Goal: Information Seeking & Learning: Learn about a topic

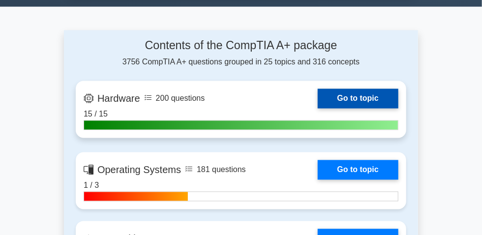
scroll to position [671, 0]
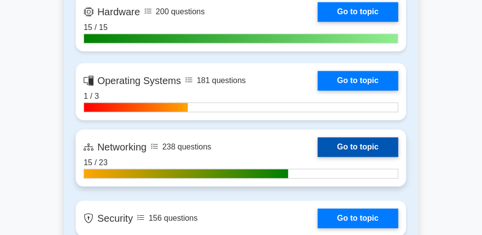
click at [354, 157] on link "Go to topic" at bounding box center [358, 147] width 81 height 20
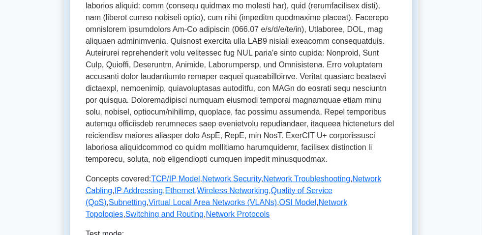
scroll to position [537, 0]
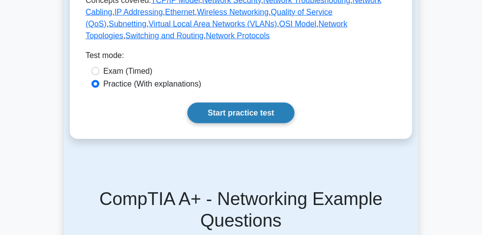
click at [255, 124] on link "Start practice test" at bounding box center [241, 113] width 107 height 21
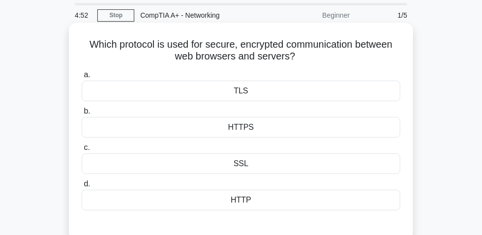
scroll to position [44, 0]
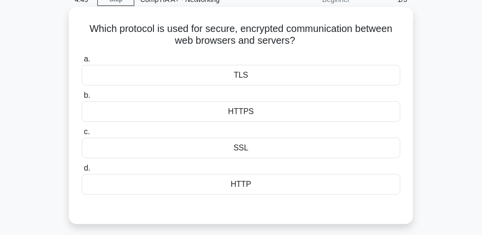
click at [254, 119] on div "HTTPS" at bounding box center [241, 111] width 319 height 21
click at [82, 99] on input "b. HTTPS" at bounding box center [82, 96] width 0 height 6
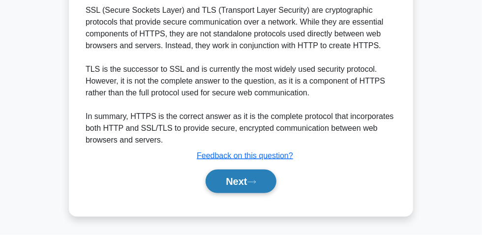
click at [239, 178] on button "Next" at bounding box center [241, 182] width 70 height 24
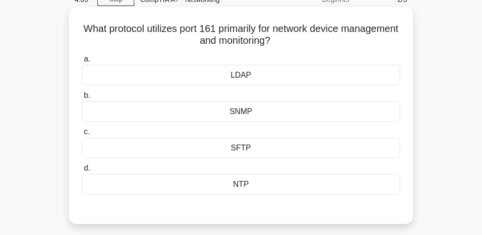
click at [229, 156] on div "SFTP" at bounding box center [241, 148] width 319 height 21
click at [82, 135] on input "c. SFTP" at bounding box center [82, 132] width 0 height 6
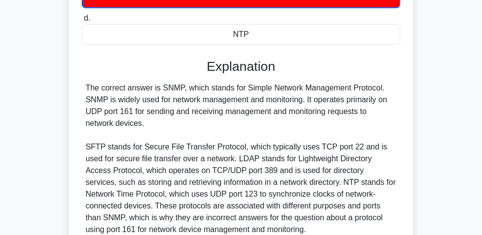
scroll to position [223, 0]
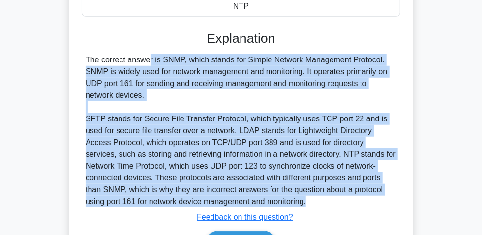
drag, startPoint x: 88, startPoint y: 65, endPoint x: 240, endPoint y: 183, distance: 193.0
click at [265, 199] on div "The correct answer is SNMP, which stands for Simple Network Management Protocol…" at bounding box center [241, 131] width 319 height 154
copy div "The correct answer is SNMP, which stands for Simple Network Management Protocol…"
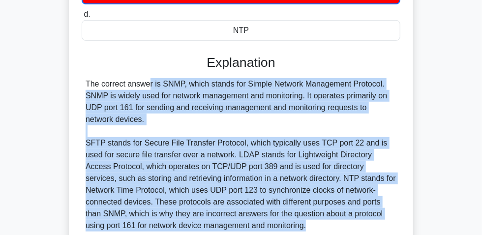
scroll to position [268, 0]
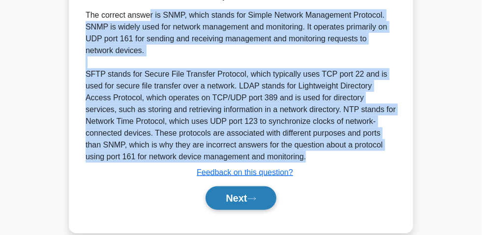
click at [240, 199] on button "Next" at bounding box center [241, 199] width 70 height 24
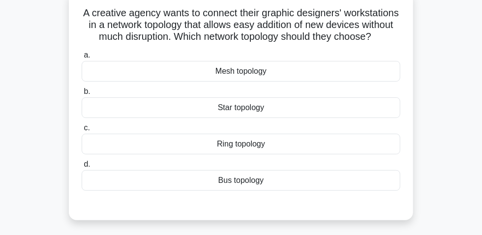
scroll to position [44, 0]
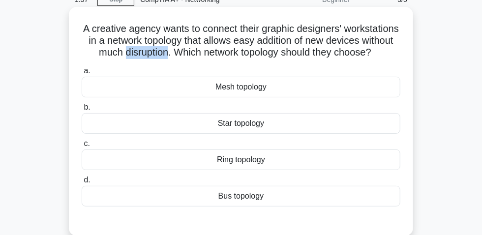
drag, startPoint x: 185, startPoint y: 57, endPoint x: 218, endPoint y: 55, distance: 33.0
click at [228, 57] on h5 "A creative agency wants to connect their graphic designers' workstations in a n…" at bounding box center [241, 41] width 321 height 36
click at [238, 134] on div "Star topology" at bounding box center [241, 123] width 319 height 21
click at [82, 111] on input "b. Star topology" at bounding box center [82, 107] width 0 height 6
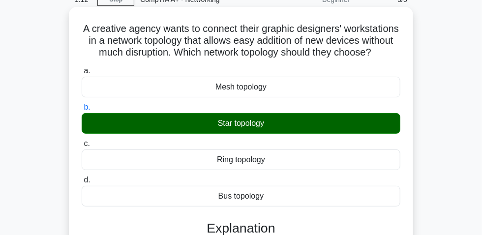
drag, startPoint x: 106, startPoint y: 32, endPoint x: 262, endPoint y: 65, distance: 159.6
click at [262, 59] on h5 "A creative agency wants to connect their graphic designers' workstations in a n…" at bounding box center [241, 41] width 321 height 36
copy h5 "A creative agency wants to connect their graphic designers' workstations in a n…"
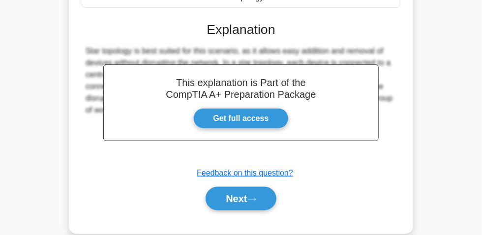
scroll to position [296, 0]
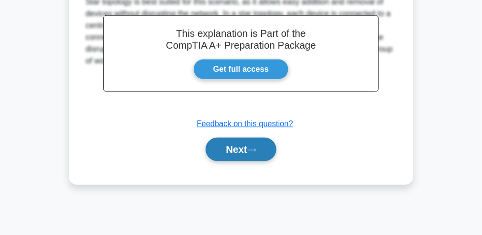
click at [243, 161] on button "Next" at bounding box center [241, 150] width 70 height 24
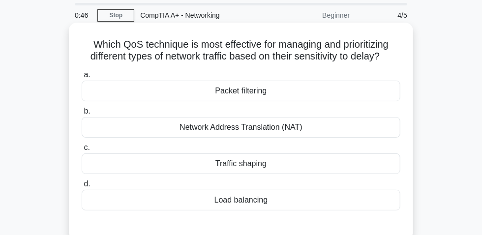
scroll to position [44, 0]
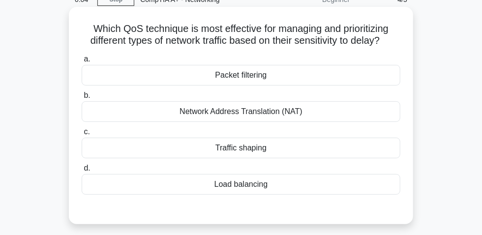
click at [259, 120] on div "Network Address Translation (NAT)" at bounding box center [241, 111] width 319 height 21
click at [82, 99] on input "b. Network Address Translation (NAT)" at bounding box center [82, 96] width 0 height 6
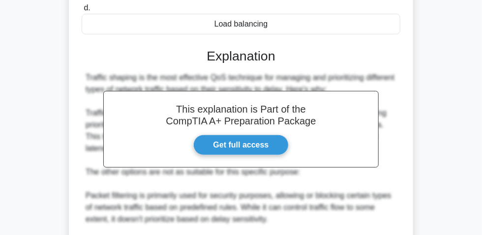
scroll to position [161, 0]
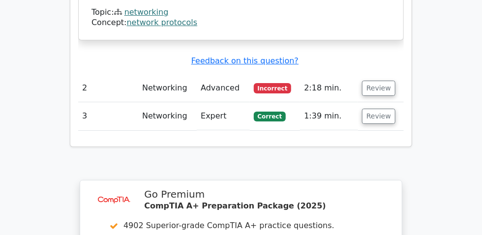
scroll to position [1387, 0]
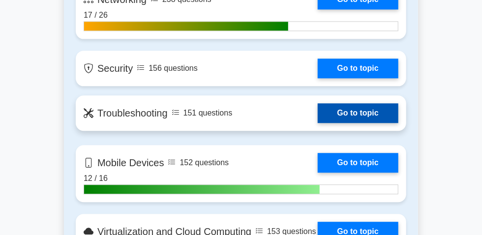
scroll to position [761, 0]
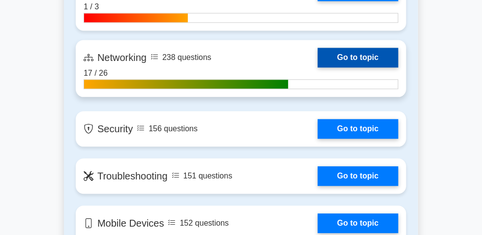
click at [318, 67] on link "Go to topic" at bounding box center [358, 58] width 81 height 20
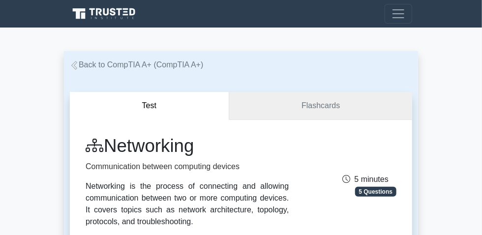
click at [306, 115] on link "Flashcards" at bounding box center [320, 106] width 183 height 28
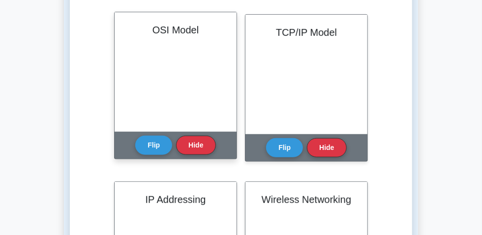
scroll to position [179, 0]
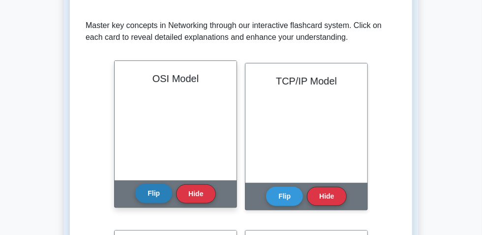
click at [159, 203] on button "Flip" at bounding box center [153, 193] width 37 height 19
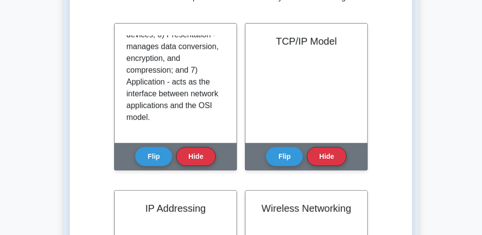
scroll to position [223, 0]
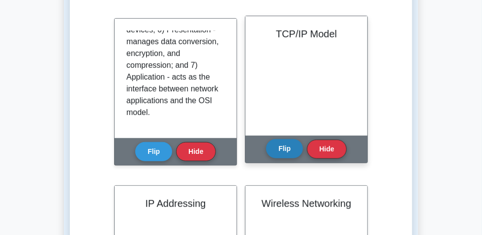
click at [279, 159] on button "Flip" at bounding box center [284, 148] width 37 height 19
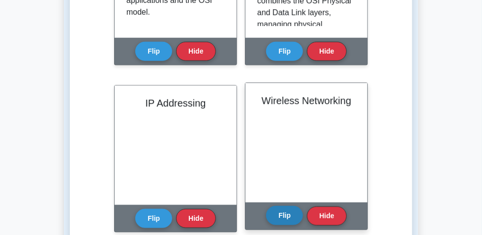
scroll to position [358, 0]
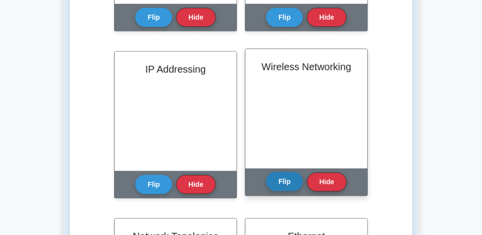
click at [287, 191] on button "Flip" at bounding box center [284, 181] width 37 height 19
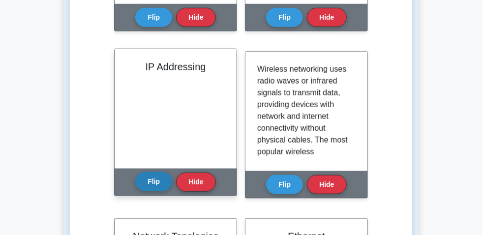
click at [160, 191] on button "Flip" at bounding box center [153, 181] width 37 height 19
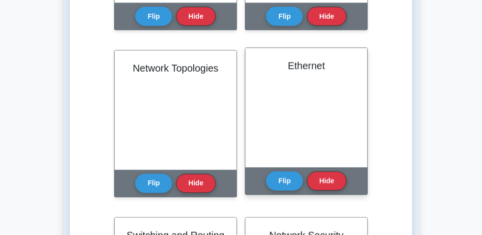
scroll to position [537, 0]
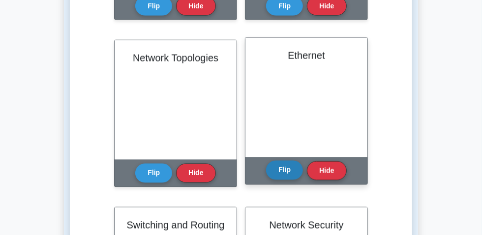
click at [281, 180] on button "Flip" at bounding box center [284, 170] width 37 height 19
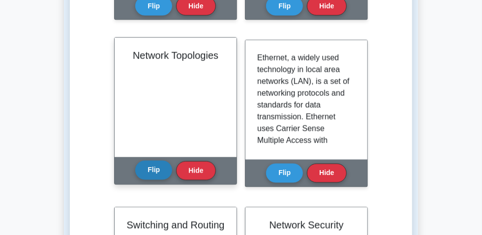
click at [151, 180] on button "Flip" at bounding box center [153, 170] width 37 height 19
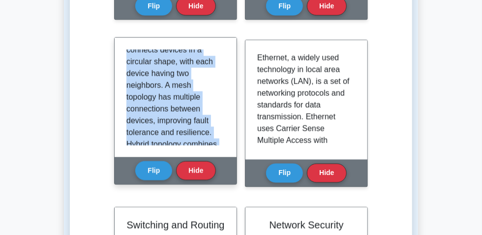
scroll to position [324, 0]
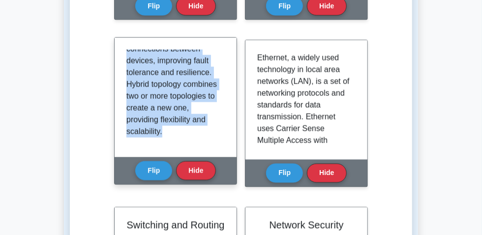
drag, startPoint x: 124, startPoint y: 72, endPoint x: 160, endPoint y: 139, distance: 76.5
click at [212, 158] on div "Network topologies are the physical and logical layout of computers or devices …" at bounding box center [176, 98] width 122 height 120
copy p "Network topologies are the physical and logical layout of computers or devices …"
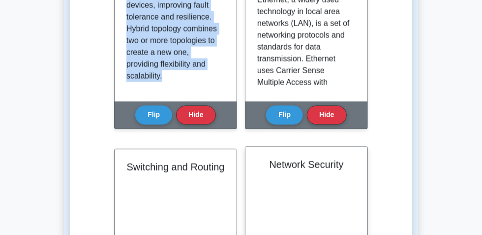
scroll to position [716, 0]
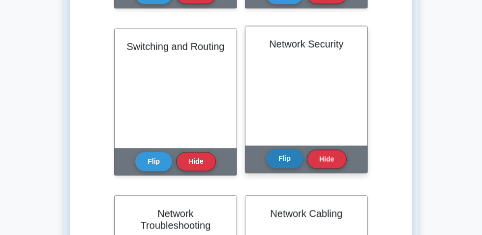
click at [289, 168] on button "Flip" at bounding box center [284, 158] width 37 height 19
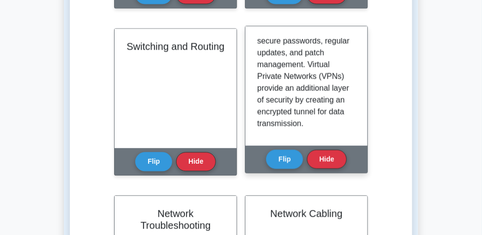
scroll to position [348, 0]
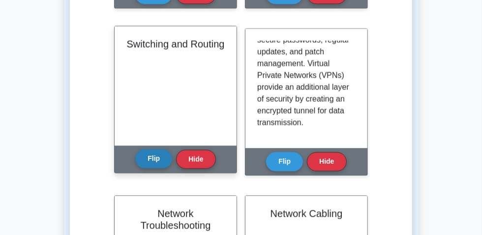
click at [161, 168] on button "Flip" at bounding box center [153, 158] width 37 height 19
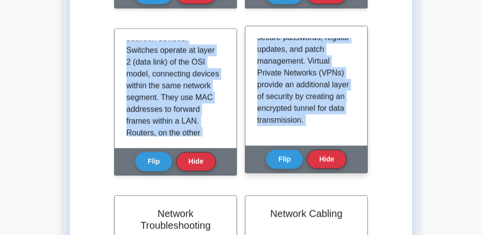
scroll to position [277, 0]
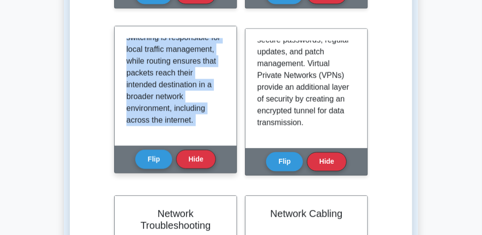
drag, startPoint x: 121, startPoint y: 60, endPoint x: 162, endPoint y: 135, distance: 86.4
click at [185, 146] on div "Switching and routing are essential functions in network communication, which e…" at bounding box center [176, 86] width 122 height 120
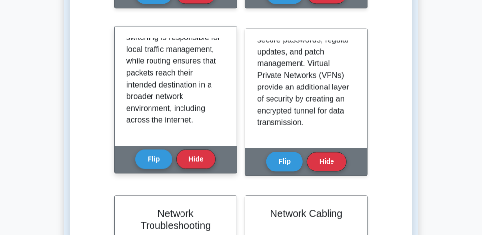
drag, startPoint x: 161, startPoint y: 132, endPoint x: 195, endPoint y: 146, distance: 36.7
click at [196, 146] on div "Switching and routing are essential functions in network communication, which e…" at bounding box center [176, 86] width 122 height 120
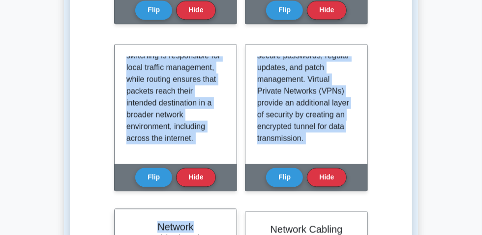
scroll to position [711, 0]
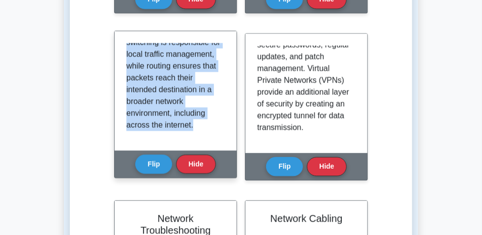
drag, startPoint x: 127, startPoint y: 146, endPoint x: 200, endPoint y: 144, distance: 73.9
copy p "Switching and routing are essential functions in network communication, which e…"
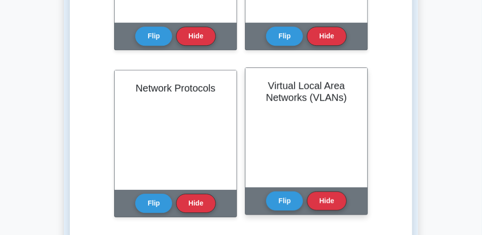
scroll to position [1024, 0]
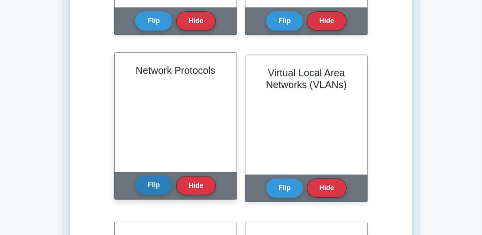
click at [150, 195] on button "Flip" at bounding box center [153, 185] width 37 height 19
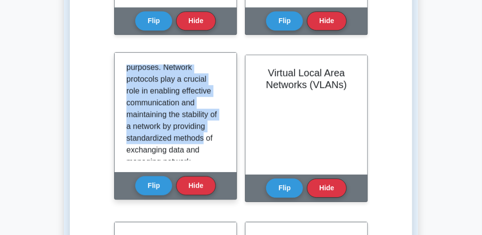
scroll to position [454, 0]
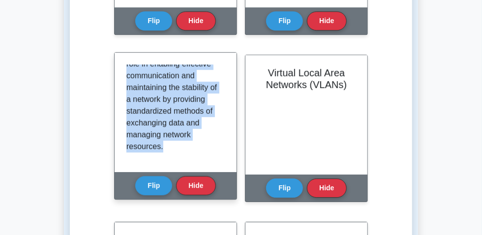
drag, startPoint x: 124, startPoint y: 86, endPoint x: 199, endPoint y: 168, distance: 111.9
click at [206, 172] on div at bounding box center [176, 113] width 122 height 120
copy p "Network protocols are the set of rules and conventions that govern how devices …"
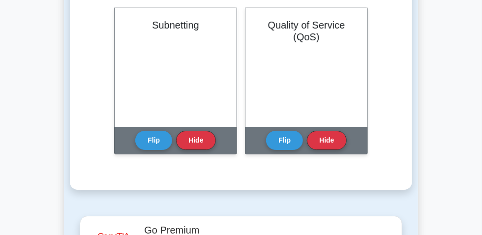
scroll to position [1203, 0]
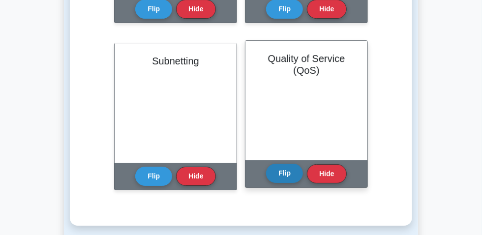
click at [281, 183] on button "Flip" at bounding box center [284, 173] width 37 height 19
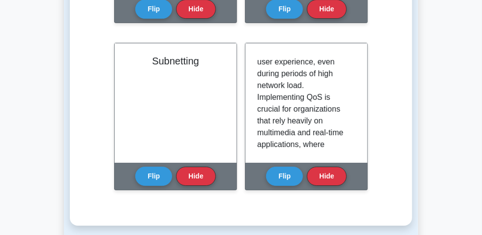
scroll to position [395, 0]
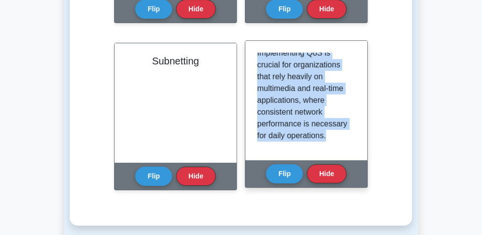
drag, startPoint x: 255, startPoint y: 74, endPoint x: 328, endPoint y: 156, distance: 109.8
click at [329, 159] on div at bounding box center [307, 101] width 122 height 120
copy p "Quality of Service (QoS) refers to a set of techniques and protocols used to ma…"
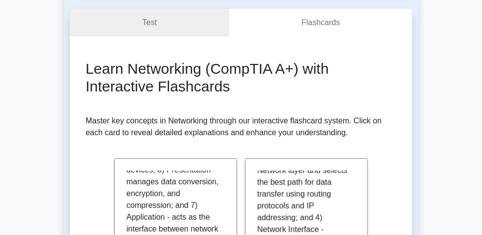
scroll to position [0, 0]
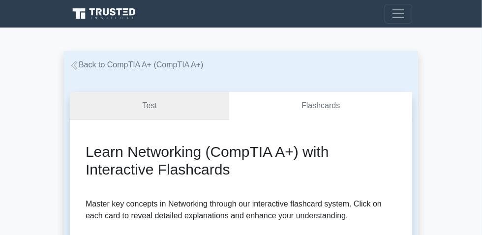
click at [156, 110] on link "Test" at bounding box center [149, 106] width 159 height 28
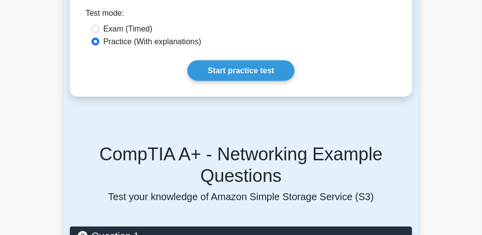
scroll to position [581, 0]
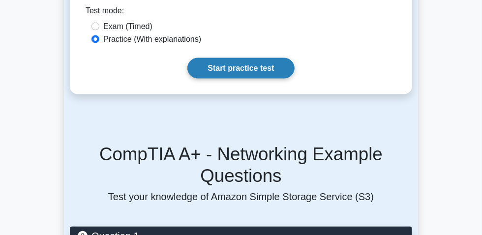
click at [233, 79] on link "Start practice test" at bounding box center [241, 68] width 107 height 21
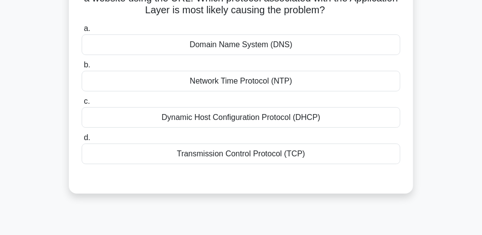
scroll to position [44, 0]
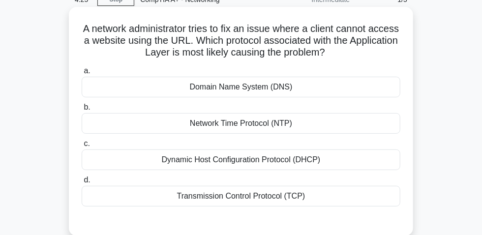
click at [262, 192] on div "Transmission Control Protocol (TCP)" at bounding box center [241, 196] width 319 height 21
click at [82, 184] on input "d. Transmission Control Protocol (TCP)" at bounding box center [82, 180] width 0 height 6
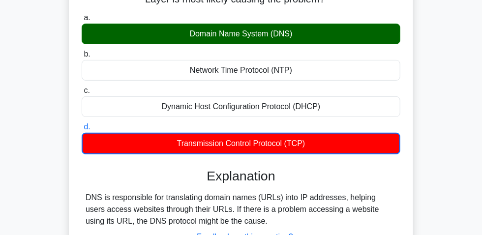
scroll to position [179, 0]
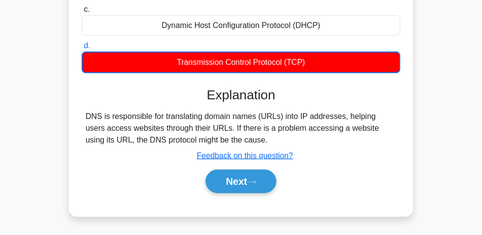
drag, startPoint x: 85, startPoint y: 122, endPoint x: 271, endPoint y: 141, distance: 187.5
click at [271, 141] on div "DNS is responsible for translating domain names (URLs) into IP addresses, helpi…" at bounding box center [241, 128] width 319 height 35
copy div "DNS is responsible for translating domain names (URLs) into IP addresses, helpi…"
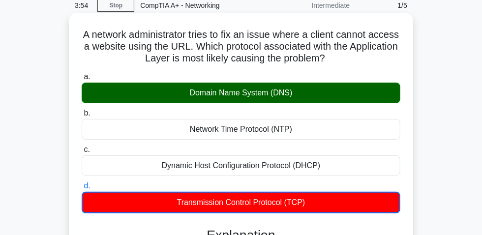
scroll to position [0, 0]
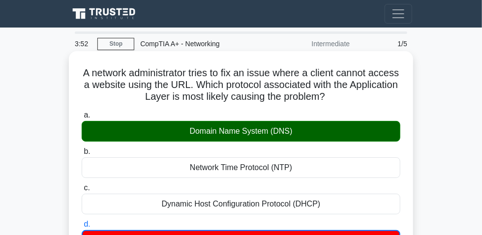
drag, startPoint x: 93, startPoint y: 81, endPoint x: 379, endPoint y: 95, distance: 286.8
click at [406, 95] on div "A network administrator tries to fix an issue where a client cannot access a we…" at bounding box center [241, 223] width 337 height 337
copy h5 "A network administrator tries to fix an issue where a client cannot access a we…"
drag, startPoint x: 187, startPoint y: 137, endPoint x: 330, endPoint y: 133, distance: 143.3
click at [330, 133] on div "Domain Name System (DNS)" at bounding box center [241, 131] width 319 height 21
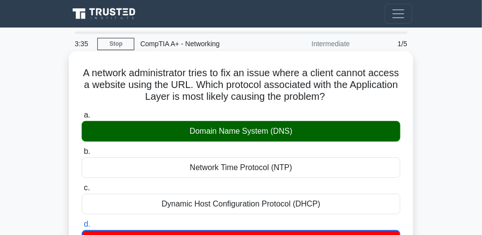
copy div "Domain Name System (DNS)"
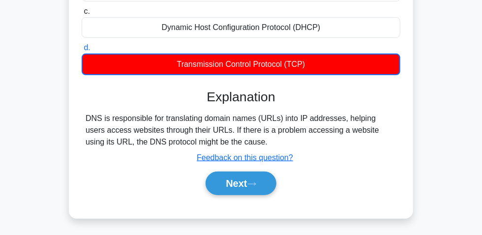
scroll to position [179, 0]
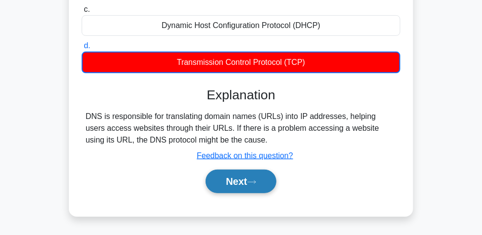
click at [240, 188] on button "Next" at bounding box center [241, 182] width 70 height 24
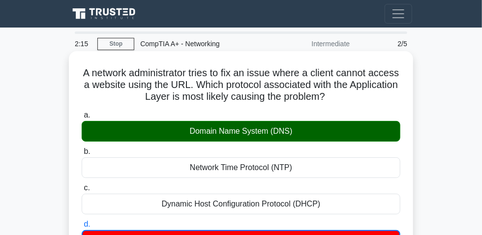
scroll to position [134, 0]
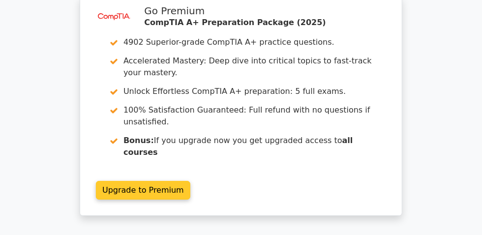
scroll to position [1250, 0]
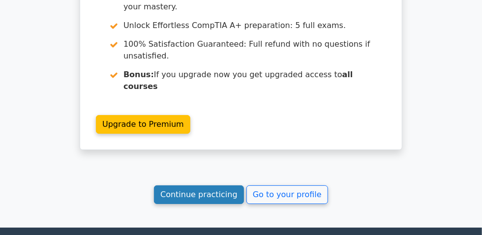
click at [197, 186] on link "Continue practicing" at bounding box center [199, 195] width 90 height 19
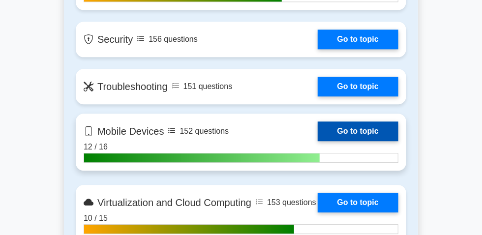
scroll to position [716, 0]
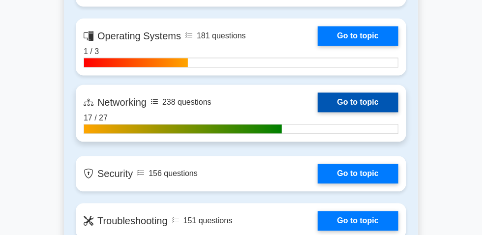
click at [318, 112] on link "Go to topic" at bounding box center [358, 103] width 81 height 20
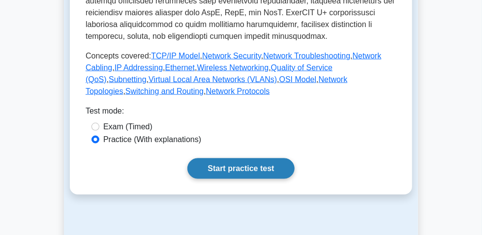
scroll to position [492, 0]
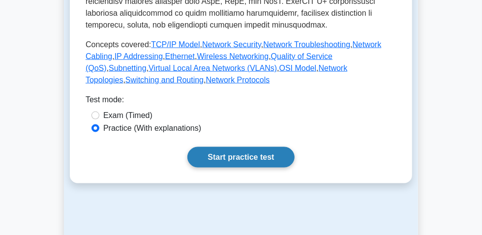
click at [232, 168] on link "Start practice test" at bounding box center [241, 157] width 107 height 21
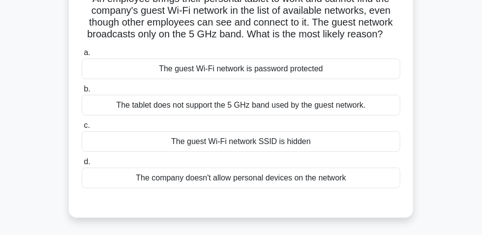
scroll to position [89, 0]
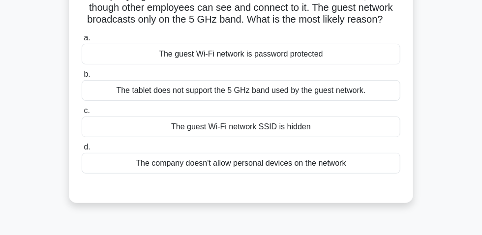
click at [268, 92] on div "The tablet does not support the 5 GHz band used by the guest network." at bounding box center [241, 90] width 319 height 21
click at [82, 78] on input "b. The tablet does not support the 5 GHz band used by the guest network." at bounding box center [82, 74] width 0 height 6
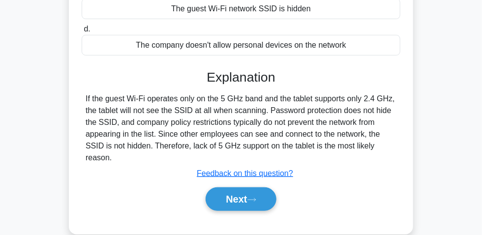
scroll to position [296, 0]
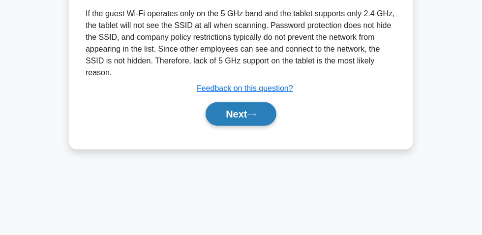
click at [224, 102] on button "Next" at bounding box center [241, 114] width 70 height 24
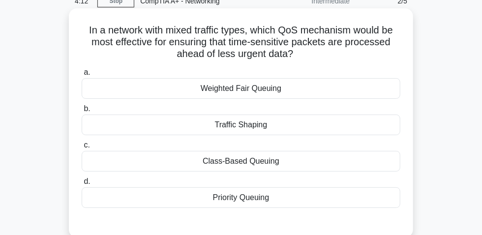
scroll to position [28, 0]
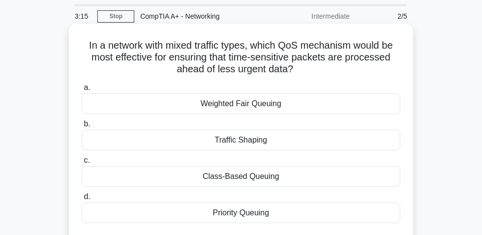
click at [238, 220] on div "Priority Queuing" at bounding box center [241, 213] width 319 height 21
click at [82, 200] on input "d. Priority Queuing" at bounding box center [82, 197] width 0 height 6
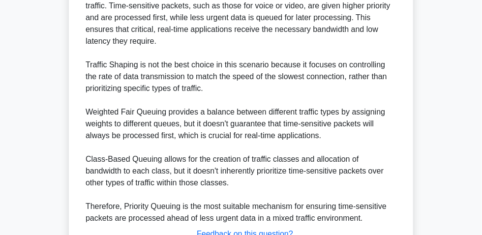
scroll to position [238, 0]
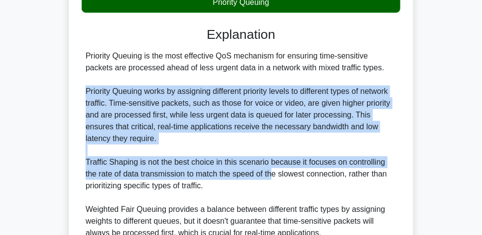
drag, startPoint x: 81, startPoint y: 96, endPoint x: 258, endPoint y: 183, distance: 196.8
click at [258, 183] on div "Priority Queuing is the most effective QoS mechanism for ensuring time-sensitiv…" at bounding box center [241, 186] width 319 height 272
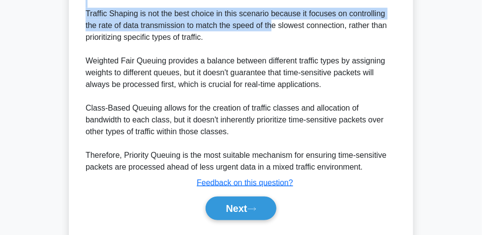
scroll to position [417, 0]
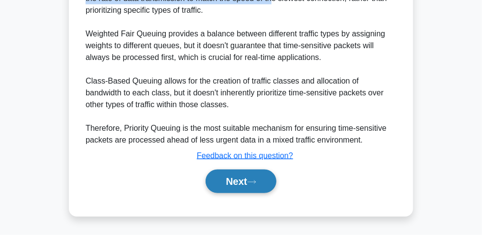
click at [247, 188] on button "Next" at bounding box center [241, 182] width 70 height 24
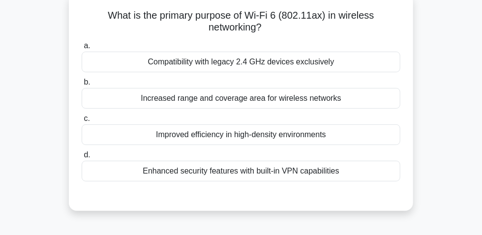
scroll to position [72, 0]
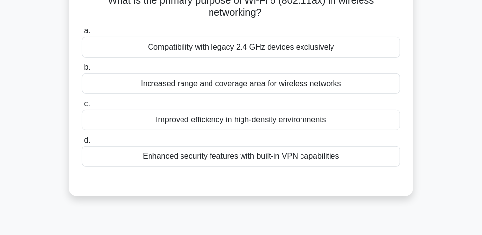
click at [175, 94] on div "Increased range and coverage area for wireless networks" at bounding box center [241, 83] width 319 height 21
click at [82, 71] on input "b. Increased range and coverage area for wireless networks" at bounding box center [82, 67] width 0 height 6
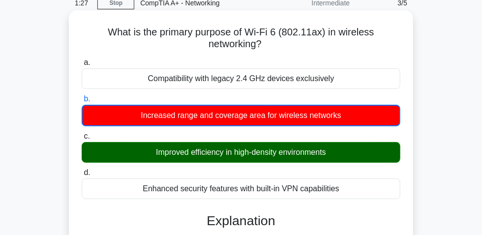
scroll to position [28, 0]
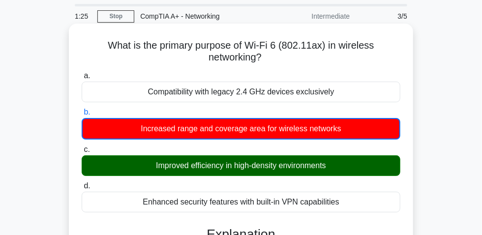
drag, startPoint x: 107, startPoint y: 47, endPoint x: 291, endPoint y: 65, distance: 185.0
click at [291, 64] on h5 "What is the primary purpose of Wi-Fi 6 (802.11ax) in wireless networking? .spin…" at bounding box center [241, 51] width 321 height 25
copy h5 "What is the primary purpose of Wi-Fi 6 (802.11ax) in wireless networking?"
drag, startPoint x: 146, startPoint y: 169, endPoint x: 334, endPoint y: 169, distance: 188.5
click at [334, 169] on div "Improved efficiency in high-density environments" at bounding box center [241, 166] width 319 height 21
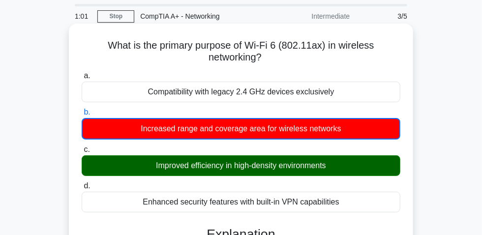
copy div "Improved efficiency in high-density environments"
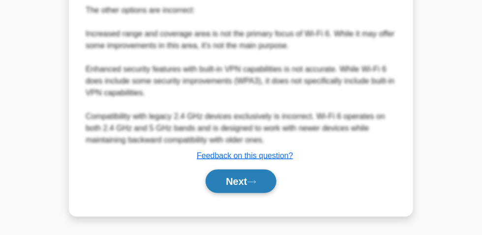
click at [241, 183] on button "Next" at bounding box center [241, 182] width 70 height 24
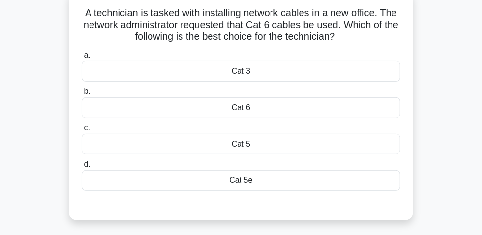
scroll to position [44, 0]
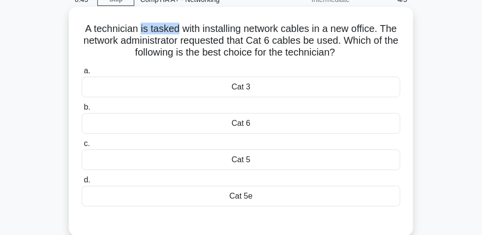
drag, startPoint x: 138, startPoint y: 31, endPoint x: 177, endPoint y: 27, distance: 39.5
click at [177, 27] on h5 "A technician is tasked with installing network cables in a new office. The netw…" at bounding box center [241, 41] width 321 height 36
click at [251, 128] on div "Cat 6" at bounding box center [241, 123] width 319 height 21
click at [82, 111] on input "b. Cat 6" at bounding box center [82, 107] width 0 height 6
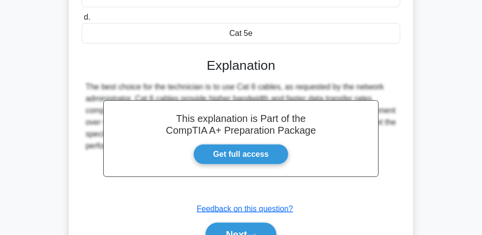
scroll to position [268, 0]
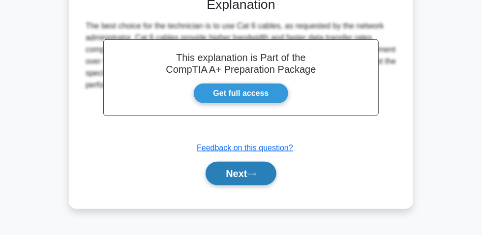
click at [227, 177] on button "Next" at bounding box center [241, 174] width 70 height 24
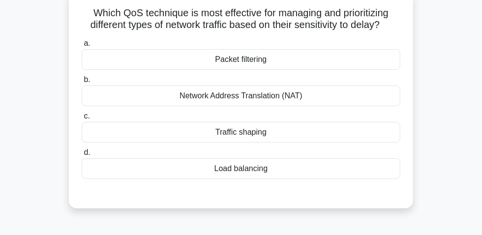
scroll to position [44, 0]
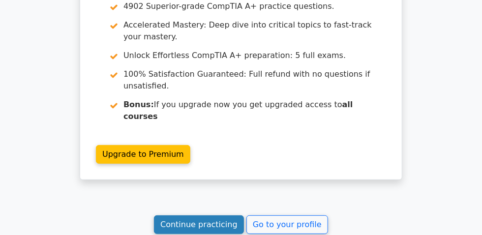
scroll to position [1332, 0]
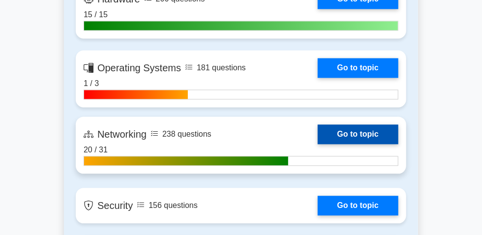
scroll to position [671, 0]
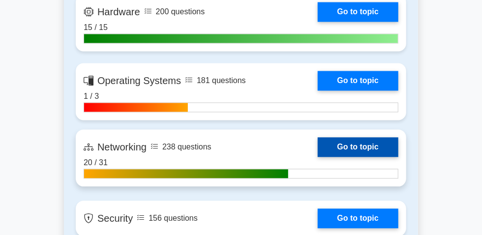
click at [318, 157] on link "Go to topic" at bounding box center [358, 147] width 81 height 20
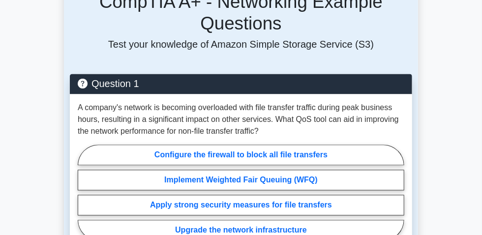
scroll to position [626, 0]
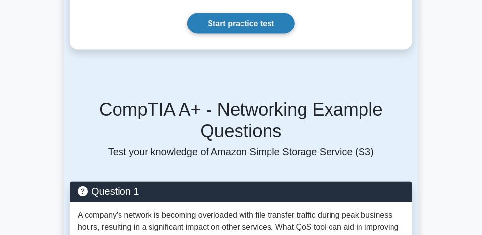
click at [237, 34] on link "Start practice test" at bounding box center [241, 23] width 107 height 21
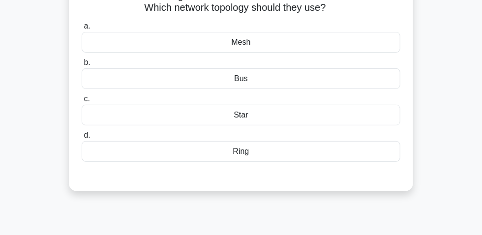
scroll to position [44, 0]
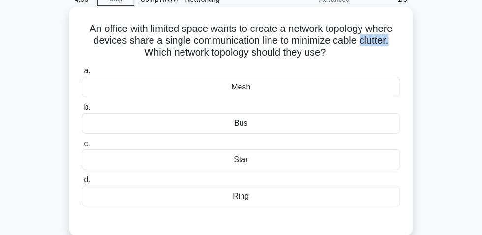
drag, startPoint x: 391, startPoint y: 43, endPoint x: 364, endPoint y: 43, distance: 27.1
click at [364, 43] on h5 "An office with limited space wants to create a network topology where devices s…" at bounding box center [241, 41] width 321 height 36
click at [248, 128] on div "Bus" at bounding box center [241, 123] width 319 height 21
click at [82, 111] on input "b. Bus" at bounding box center [82, 107] width 0 height 6
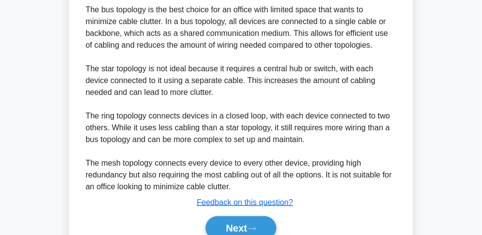
scroll to position [335, 0]
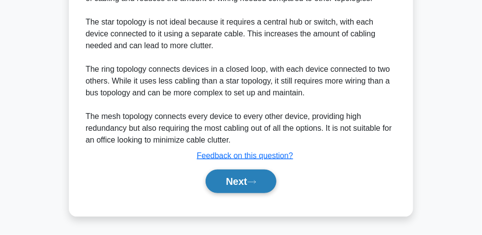
click at [235, 178] on button "Next" at bounding box center [241, 182] width 70 height 24
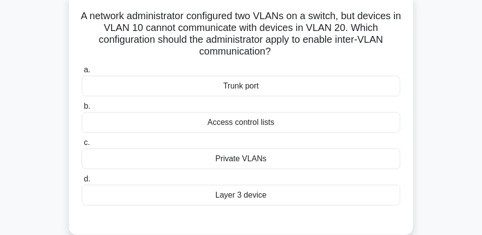
scroll to position [72, 0]
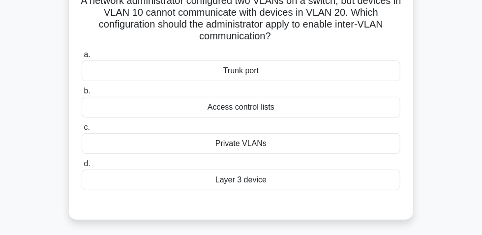
click at [244, 185] on div "Layer 3 device" at bounding box center [241, 180] width 319 height 21
click at [82, 167] on input "d. Layer 3 device" at bounding box center [82, 164] width 0 height 6
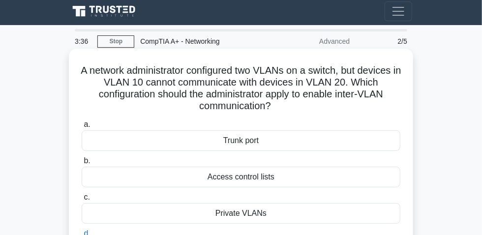
scroll to position [0, 0]
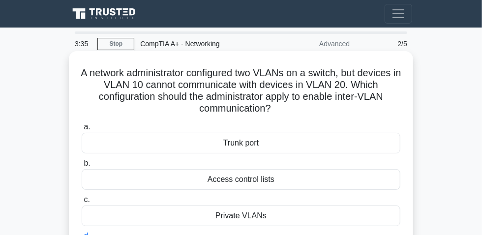
drag, startPoint x: 98, startPoint y: 75, endPoint x: 292, endPoint y: 112, distance: 197.3
click at [292, 112] on h5 "A network administrator configured two VLANs on a switch, but devices in VLAN 1…" at bounding box center [241, 91] width 321 height 48
copy h5 "A network administrator configured two VLANs on a switch, but devices in VLAN 1…"
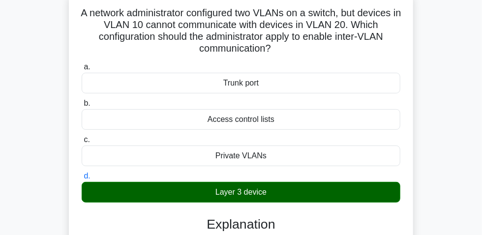
scroll to position [134, 0]
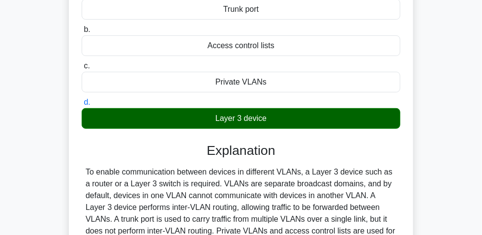
drag, startPoint x: 209, startPoint y: 126, endPoint x: 258, endPoint y: 124, distance: 48.8
click at [274, 118] on div "Layer 3 device" at bounding box center [241, 118] width 319 height 21
copy div "Layer 3 device"
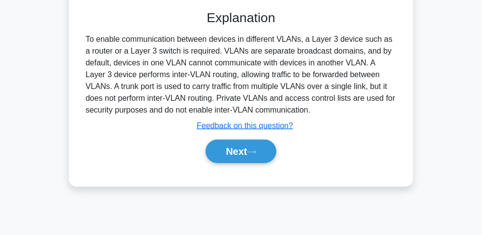
scroll to position [268, 0]
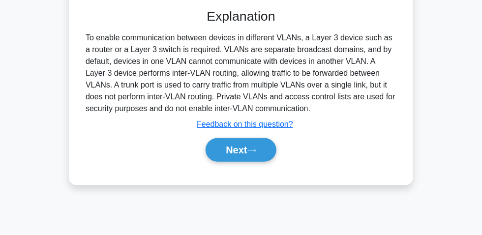
drag, startPoint x: 81, startPoint y: 44, endPoint x: 250, endPoint y: 100, distance: 178.1
click at [288, 110] on div "a. Trunk port b. Access control lists c. d." at bounding box center [241, 12] width 321 height 323
copy div "To enable communication between devices in different VLANs, a Layer 3 device su…"
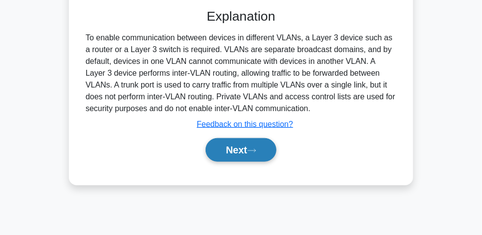
click at [243, 157] on button "Next" at bounding box center [241, 150] width 70 height 24
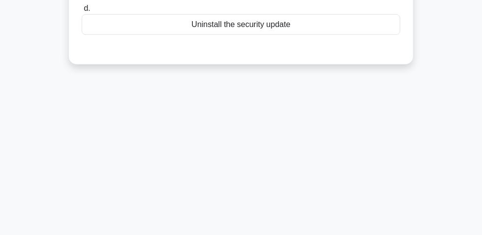
scroll to position [44, 0]
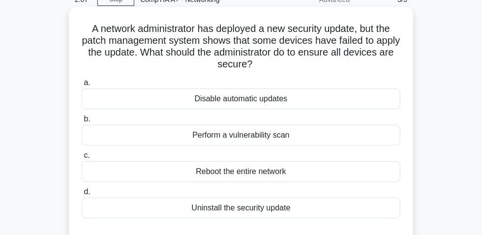
click at [236, 141] on div "Perform a vulnerability scan" at bounding box center [241, 135] width 319 height 21
click at [82, 123] on input "b. Perform a vulnerability scan" at bounding box center [82, 119] width 0 height 6
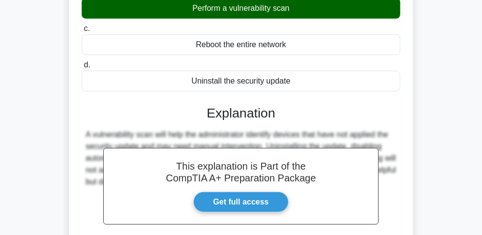
scroll to position [268, 0]
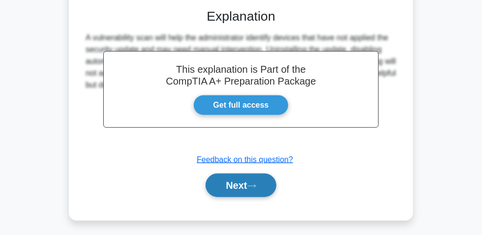
click at [245, 185] on button "Next" at bounding box center [241, 186] width 70 height 24
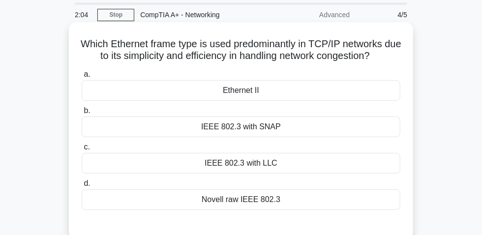
scroll to position [44, 0]
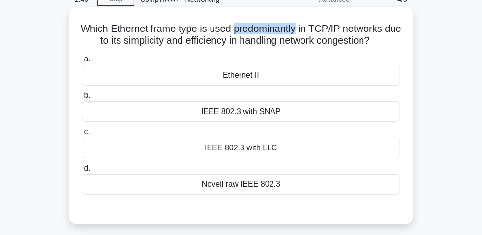
drag, startPoint x: 242, startPoint y: 32, endPoint x: 299, endPoint y: 32, distance: 57.6
click at [306, 31] on h5 "Which Ethernet frame type is used predominantly in TCP/IP networks due to its s…" at bounding box center [241, 35] width 321 height 25
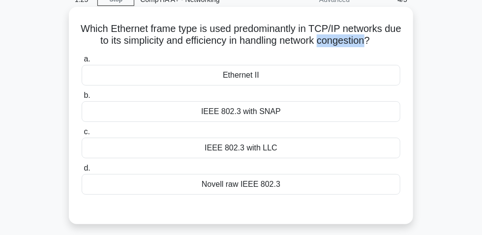
drag, startPoint x: 332, startPoint y: 46, endPoint x: 377, endPoint y: 45, distance: 44.8
click at [380, 46] on h5 "Which Ethernet frame type is used predominantly in TCP/IP networks due to its s…" at bounding box center [241, 35] width 321 height 25
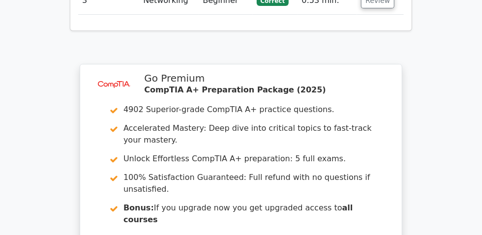
scroll to position [1342, 0]
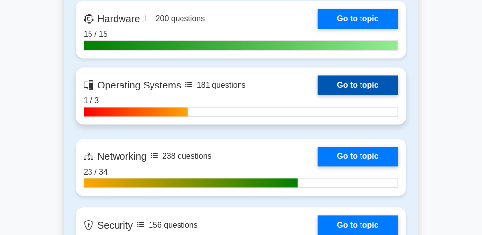
scroll to position [716, 0]
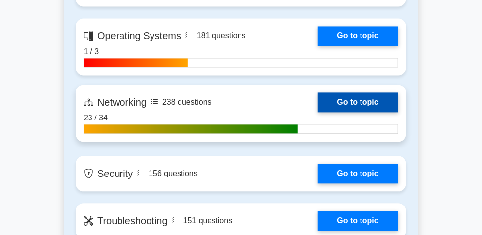
click at [318, 112] on link "Go to topic" at bounding box center [358, 103] width 81 height 20
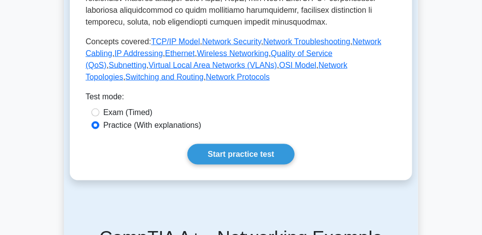
scroll to position [581, 0]
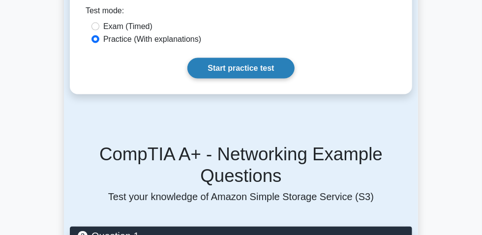
click at [248, 79] on link "Start practice test" at bounding box center [241, 68] width 107 height 21
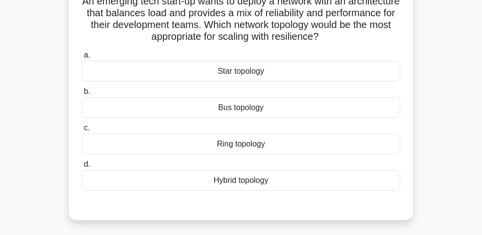
scroll to position [44, 0]
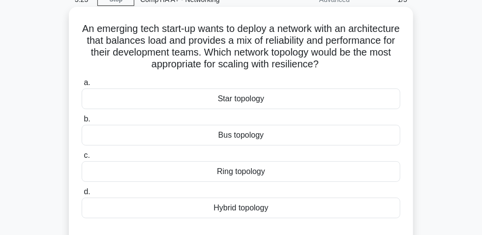
click at [232, 105] on div "Star topology" at bounding box center [241, 99] width 319 height 21
click at [82, 86] on input "a. Star topology" at bounding box center [82, 83] width 0 height 6
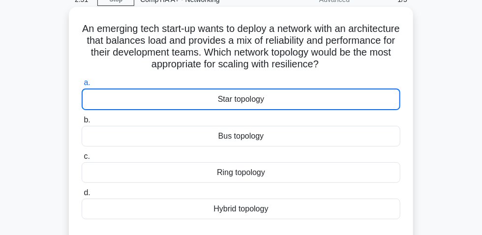
click at [230, 105] on div "Star topology" at bounding box center [241, 100] width 319 height 22
click at [82, 86] on input "a. Star topology" at bounding box center [82, 83] width 0 height 6
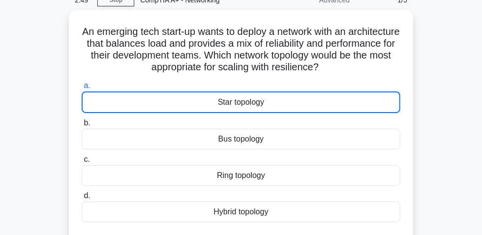
scroll to position [0, 0]
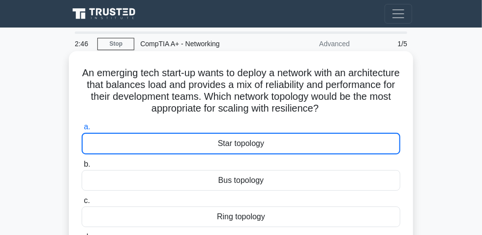
click at [206, 146] on div "Star topology" at bounding box center [241, 144] width 319 height 22
click at [82, 130] on input "a. Star topology" at bounding box center [82, 127] width 0 height 6
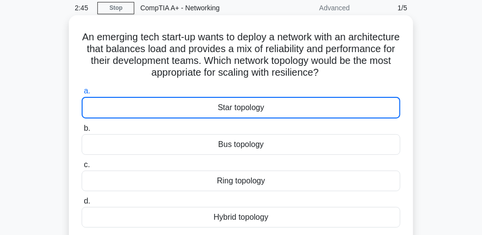
scroll to position [89, 0]
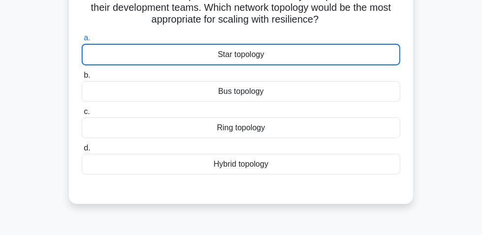
click at [244, 98] on div "Bus topology" at bounding box center [241, 91] width 319 height 21
click at [82, 79] on input "b. Bus topology" at bounding box center [82, 75] width 0 height 6
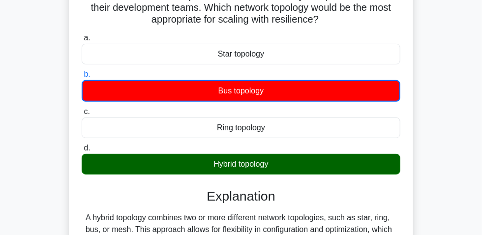
click at [237, 58] on div "Star topology" at bounding box center [241, 54] width 319 height 21
click at [82, 41] on input "a. Star topology" at bounding box center [82, 38] width 0 height 6
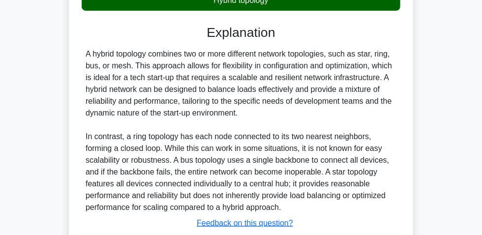
scroll to position [268, 0]
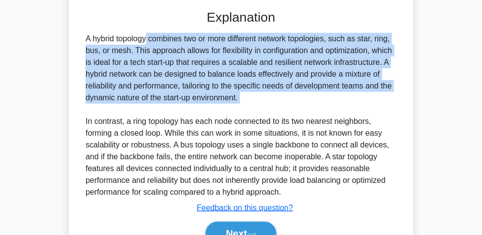
drag, startPoint x: 84, startPoint y: 42, endPoint x: 269, endPoint y: 114, distance: 198.4
click at [271, 114] on div "A hybrid topology combines two or more different network topologies, such as st…" at bounding box center [241, 115] width 319 height 165
copy div "A hybrid topology combines two or more different network topologies, such as st…"
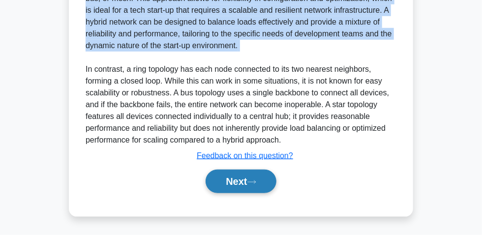
click at [236, 176] on button "Next" at bounding box center [241, 182] width 70 height 24
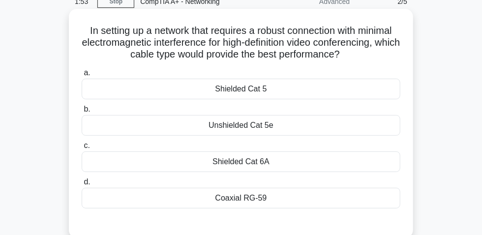
scroll to position [44, 0]
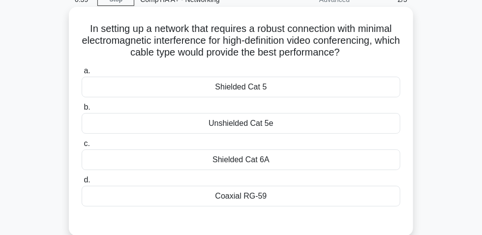
click at [238, 203] on div "Coaxial RG-59" at bounding box center [241, 196] width 319 height 21
click at [82, 184] on input "d. Coaxial RG-59" at bounding box center [82, 180] width 0 height 6
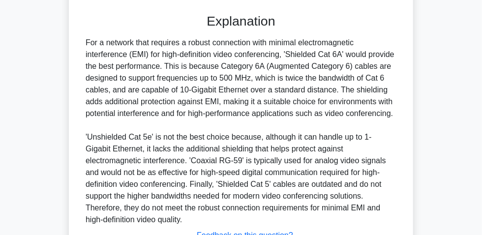
scroll to position [268, 0]
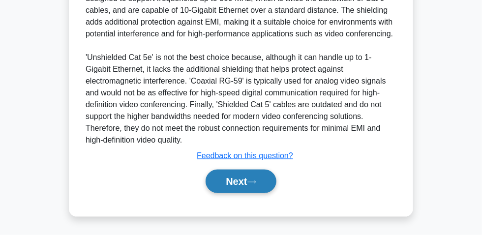
click at [247, 184] on button "Next" at bounding box center [241, 182] width 70 height 24
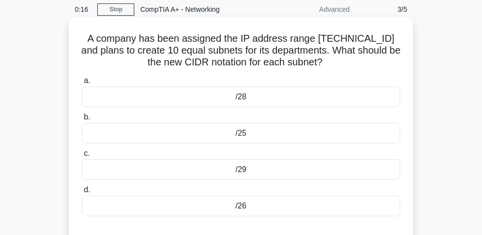
scroll to position [44, 0]
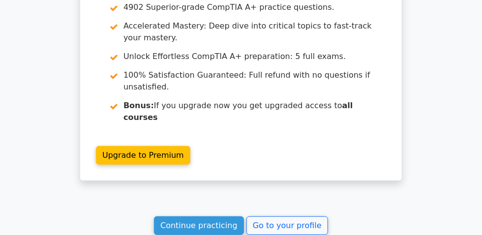
scroll to position [1402, 0]
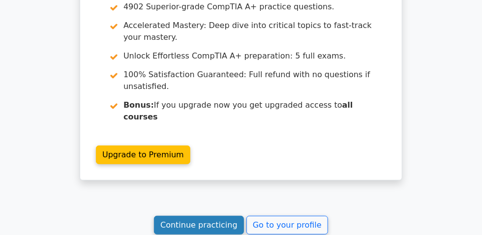
click at [216, 216] on link "Continue practicing" at bounding box center [199, 225] width 90 height 19
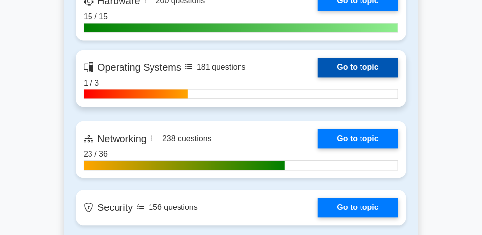
scroll to position [761, 0]
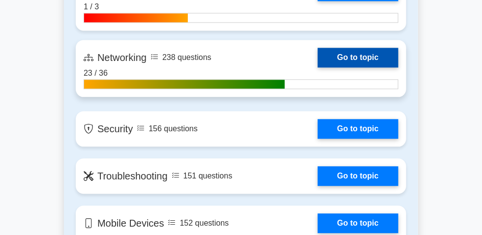
click at [318, 67] on link "Go to topic" at bounding box center [358, 58] width 81 height 20
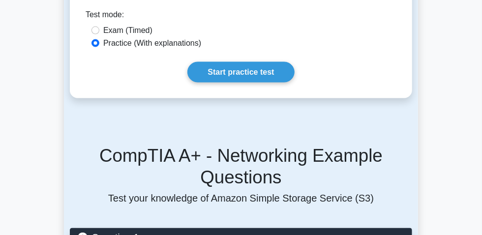
scroll to position [581, 0]
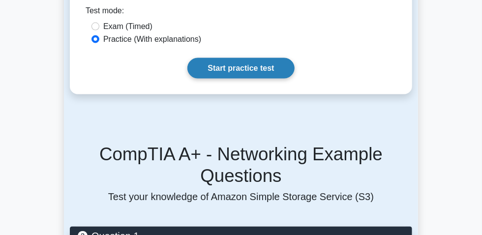
click at [219, 79] on link "Start practice test" at bounding box center [241, 68] width 107 height 21
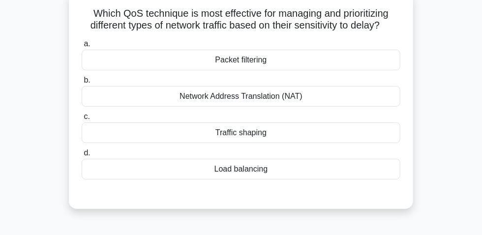
scroll to position [44, 0]
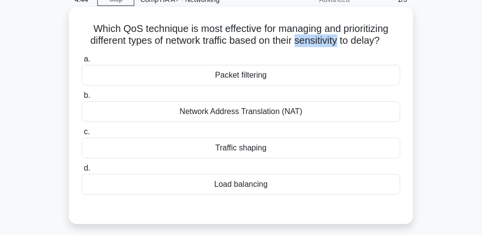
drag, startPoint x: 314, startPoint y: 48, endPoint x: 337, endPoint y: 43, distance: 24.1
click at [340, 45] on h5 "Which QoS technique is most effective for managing and prioritizing different t…" at bounding box center [241, 35] width 321 height 25
drag, startPoint x: 357, startPoint y: 46, endPoint x: 379, endPoint y: 41, distance: 22.6
click at [379, 41] on h5 "Which QoS technique is most effective for managing and prioritizing different t…" at bounding box center [241, 35] width 321 height 25
click at [254, 188] on div "Load balancing" at bounding box center [241, 184] width 319 height 21
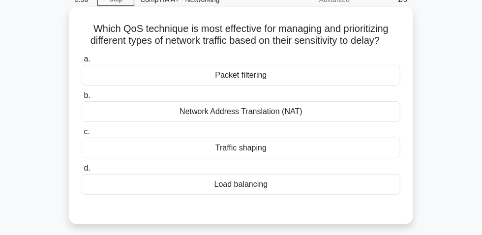
click at [82, 172] on input "d. Load balancing" at bounding box center [82, 168] width 0 height 6
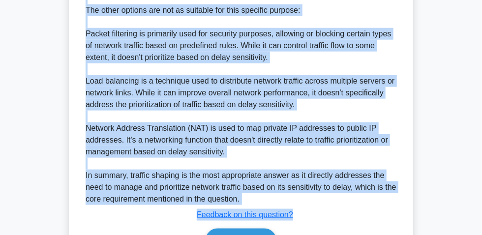
scroll to position [391, 0]
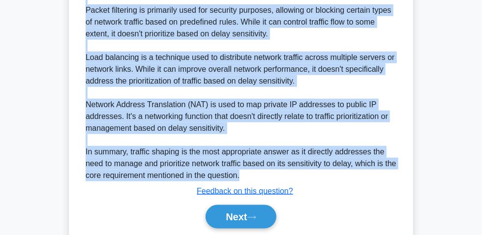
drag, startPoint x: 84, startPoint y: 61, endPoint x: 296, endPoint y: 165, distance: 236.9
click at [316, 174] on div "Traffic shaping is the most effective QoS technique for managing and prioritizi…" at bounding box center [241, 33] width 319 height 295
copy div "Traffic shaping is the most effective QoS technique for managing and prioritizi…"
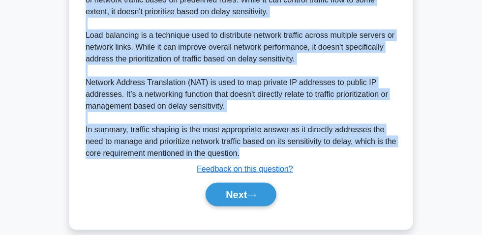
scroll to position [430, 0]
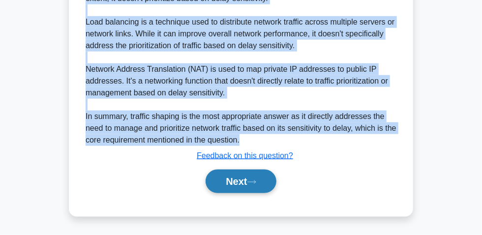
click at [230, 176] on button "Next" at bounding box center [241, 182] width 70 height 24
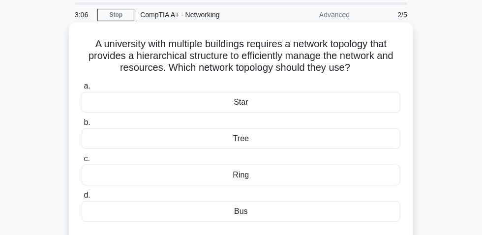
scroll to position [44, 0]
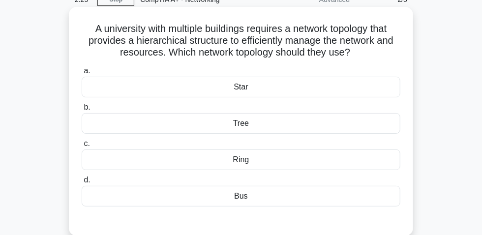
click at [259, 91] on div "Star" at bounding box center [241, 87] width 319 height 21
click at [82, 74] on input "a. Star" at bounding box center [82, 71] width 0 height 6
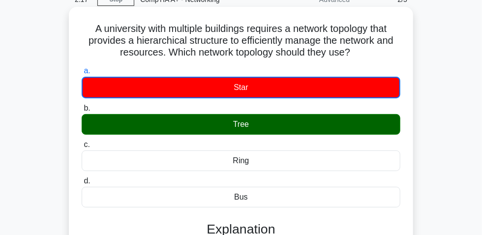
drag, startPoint x: 141, startPoint y: 36, endPoint x: 384, endPoint y: 53, distance: 244.2
click at [384, 53] on h5 "A university with multiple buildings requires a network topology that provides …" at bounding box center [241, 41] width 321 height 36
copy h5 "A university with multiple buildings requires a network topology that provides …"
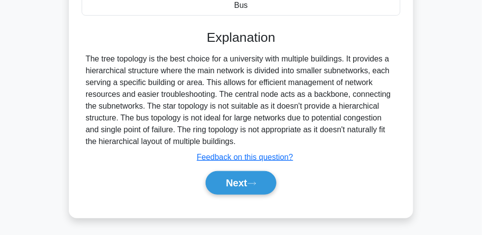
scroll to position [268, 0]
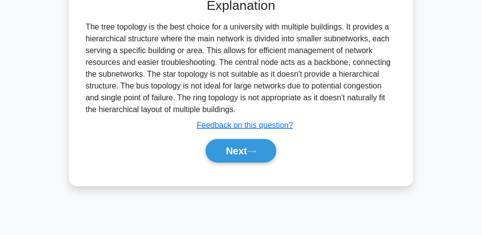
drag, startPoint x: 95, startPoint y: 32, endPoint x: 225, endPoint y: 84, distance: 139.7
click at [255, 115] on div "The tree topology is the best choice for a university with multiple buildings. …" at bounding box center [241, 68] width 319 height 95
copy div "The tree topology is the best choice for a university with multiple buildings. …"
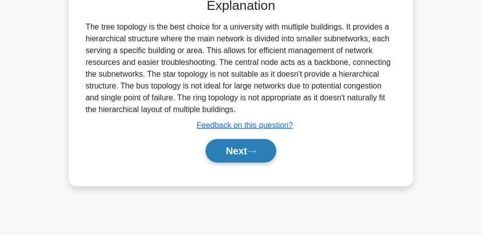
click at [237, 152] on button "Next" at bounding box center [241, 151] width 70 height 24
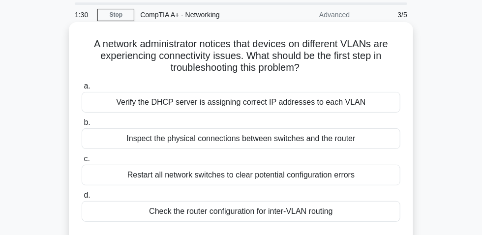
scroll to position [44, 0]
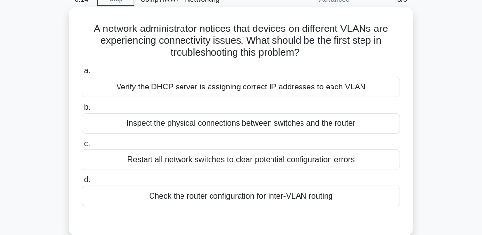
click at [252, 203] on div "Check the router configuration for inter-VLAN routing" at bounding box center [241, 196] width 319 height 21
click at [82, 184] on input "d. Check the router configuration for inter-VLAN routing" at bounding box center [82, 180] width 0 height 6
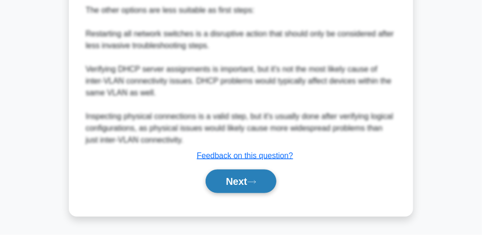
click at [249, 182] on button "Next" at bounding box center [241, 182] width 70 height 24
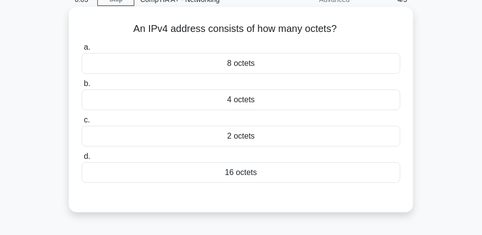
click at [240, 69] on div "8 octets" at bounding box center [241, 63] width 319 height 21
click at [82, 51] on input "a. 8 octets" at bounding box center [82, 47] width 0 height 6
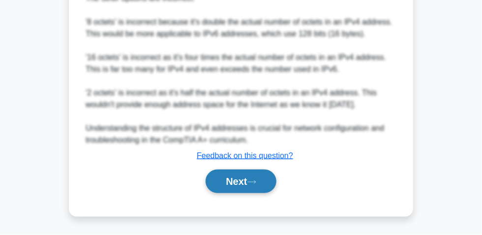
click at [243, 185] on button "Next" at bounding box center [241, 182] width 70 height 24
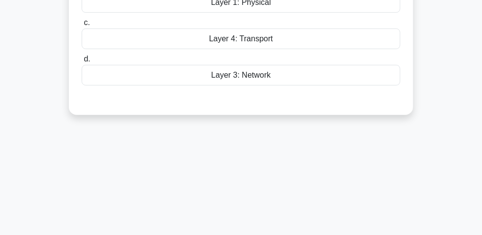
scroll to position [28, 0]
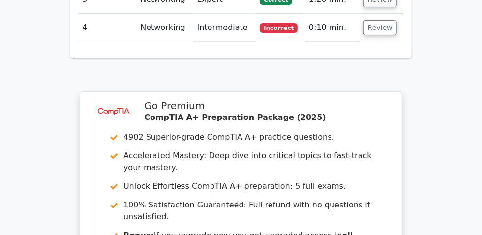
scroll to position [1477, 0]
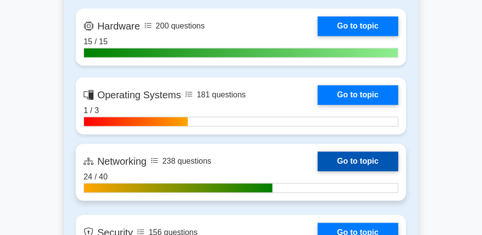
scroll to position [716, 0]
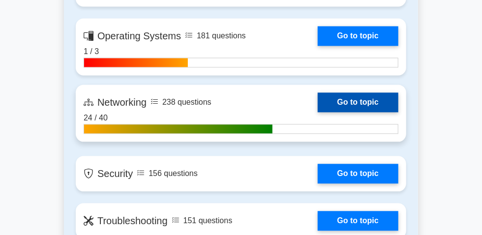
click at [318, 112] on link "Go to topic" at bounding box center [358, 103] width 81 height 20
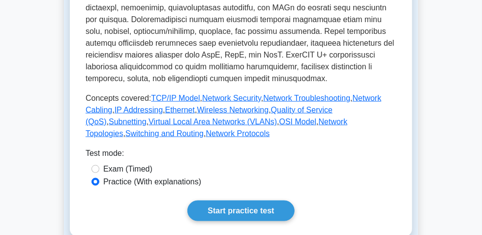
scroll to position [537, 0]
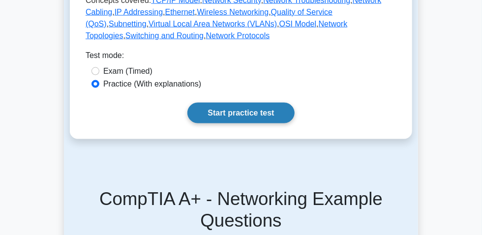
click at [240, 124] on link "Start practice test" at bounding box center [241, 113] width 107 height 21
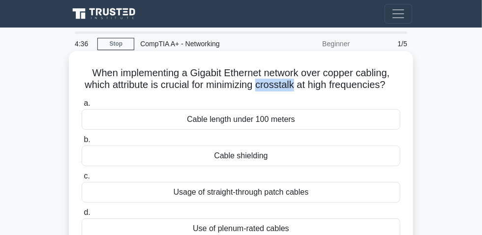
drag, startPoint x: 264, startPoint y: 90, endPoint x: 303, endPoint y: 92, distance: 39.0
click at [303, 92] on h5 "When implementing a Gigabit Ethernet network over copper cabling, which attribu…" at bounding box center [241, 79] width 321 height 25
click at [213, 80] on h5 "When implementing a Gigabit Ethernet network over copper cabling, which attribu…" at bounding box center [241, 79] width 321 height 25
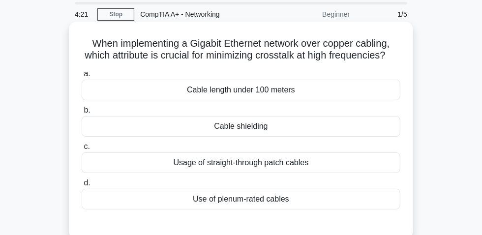
scroll to position [44, 0]
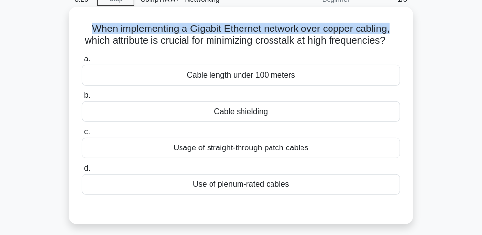
drag, startPoint x: 87, startPoint y: 33, endPoint x: 401, endPoint y: 38, distance: 314.1
click at [401, 38] on h5 "When implementing a Gigabit Ethernet network over copper cabling, which attribu…" at bounding box center [241, 35] width 321 height 25
drag, startPoint x: 167, startPoint y: 28, endPoint x: 162, endPoint y: 29, distance: 5.4
click at [167, 28] on h5 "When implementing a Gigabit Ethernet network over copper cabling, which attribu…" at bounding box center [241, 35] width 321 height 25
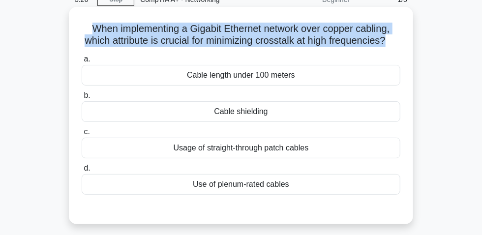
drag, startPoint x: 87, startPoint y: 33, endPoint x: 396, endPoint y: 49, distance: 309.5
click at [396, 47] on h5 "When implementing a Gigabit Ethernet network over copper cabling, which attribu…" at bounding box center [241, 35] width 321 height 25
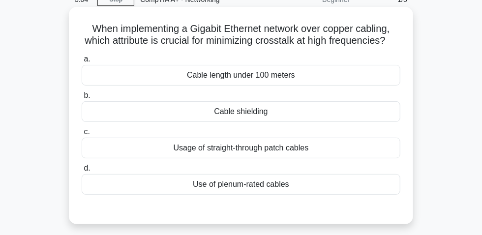
click at [260, 122] on div "Cable shielding" at bounding box center [241, 111] width 319 height 21
click at [82, 99] on input "b. Cable shielding" at bounding box center [82, 96] width 0 height 6
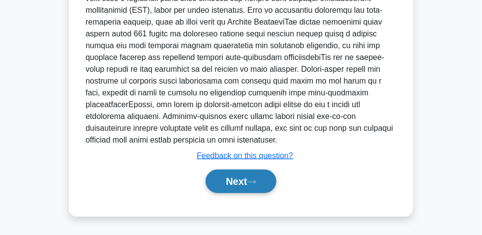
click at [241, 176] on button "Next" at bounding box center [241, 182] width 70 height 24
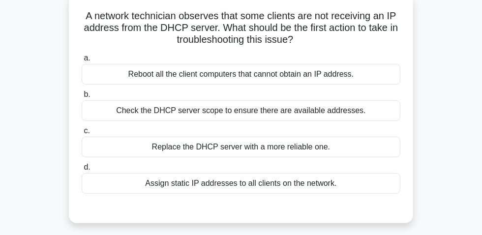
scroll to position [72, 0]
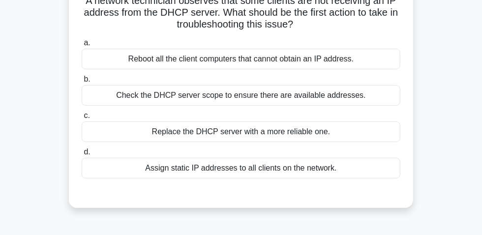
click at [243, 102] on div "Check the DHCP server scope to ensure there are available addresses." at bounding box center [241, 95] width 319 height 21
click at [82, 83] on input "b. Check the DHCP server scope to ensure there are available addresses." at bounding box center [82, 79] width 0 height 6
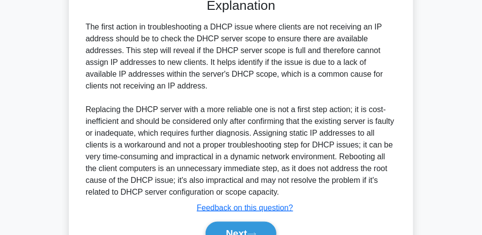
scroll to position [323, 0]
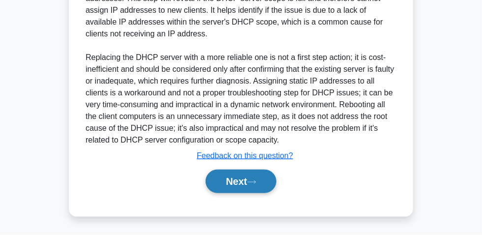
click at [246, 182] on button "Next" at bounding box center [241, 182] width 70 height 24
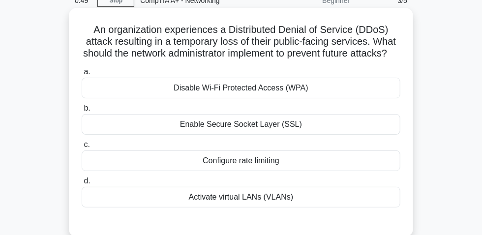
scroll to position [28, 0]
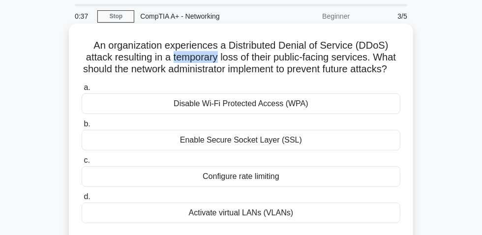
drag, startPoint x: 184, startPoint y: 63, endPoint x: 230, endPoint y: 66, distance: 45.9
click at [230, 66] on h5 "An organization experiences a Distributed Denial of Service (DDoS) attack resul…" at bounding box center [241, 57] width 321 height 36
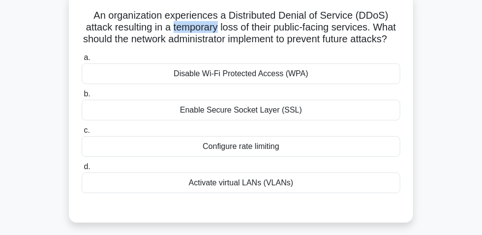
scroll to position [72, 0]
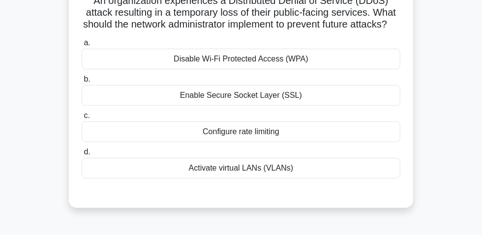
click at [256, 106] on div "Enable Secure Socket Layer (SSL)" at bounding box center [241, 95] width 319 height 21
click at [82, 83] on input "b. Enable Secure Socket Layer (SSL)" at bounding box center [82, 79] width 0 height 6
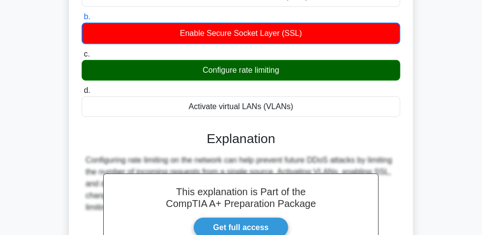
scroll to position [296, 0]
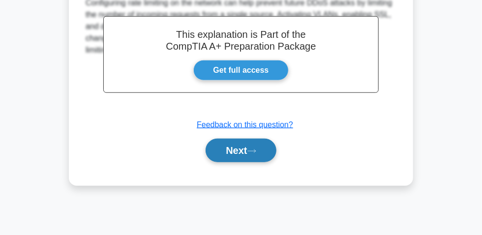
click at [249, 159] on button "Next" at bounding box center [241, 151] width 70 height 24
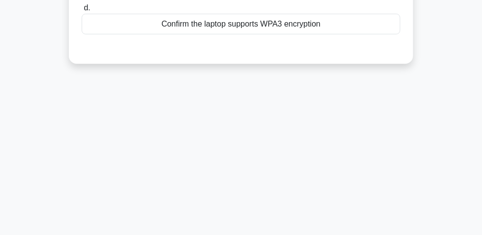
scroll to position [28, 0]
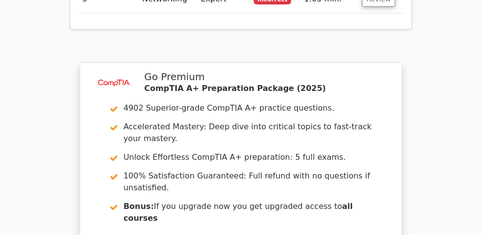
scroll to position [1148, 0]
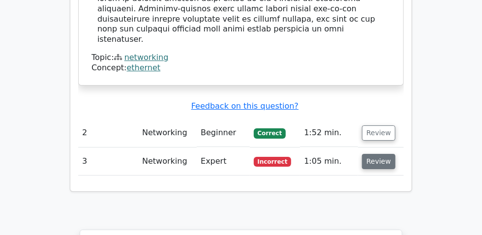
click at [396, 154] on button "Review" at bounding box center [378, 161] width 33 height 15
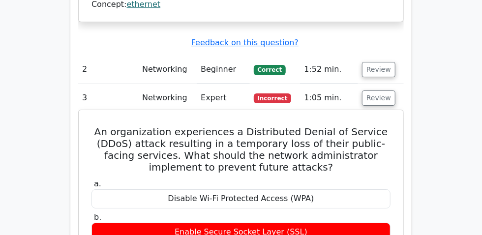
scroll to position [1193, 0]
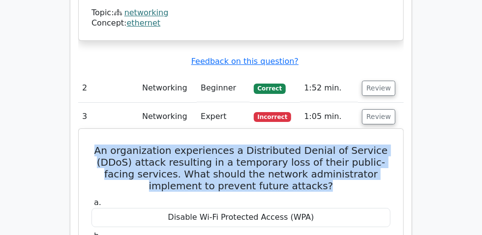
drag, startPoint x: 93, startPoint y: 42, endPoint x: 269, endPoint y: 80, distance: 180.3
click at [269, 145] on h5 "An organization experiences a Distributed Denial of Service (DDoS) attack resul…" at bounding box center [241, 168] width 301 height 47
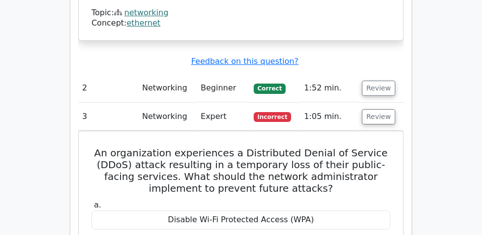
click at [412, 145] on div "Question Analysis Question # Topic Difficulty Result Time Spent Action 1 Networ…" at bounding box center [241, 18] width 342 height 1097
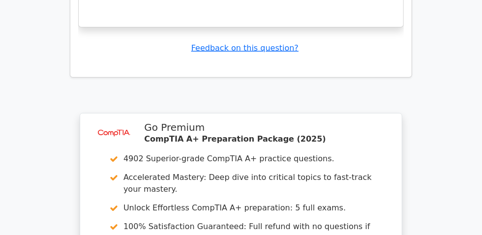
scroll to position [1836, 0]
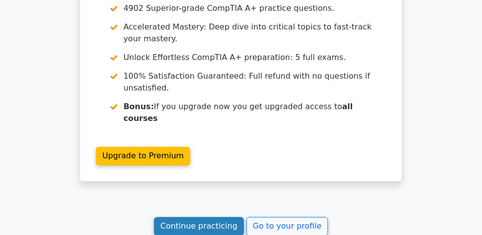
click at [197, 218] on link "Continue practicing" at bounding box center [199, 227] width 90 height 19
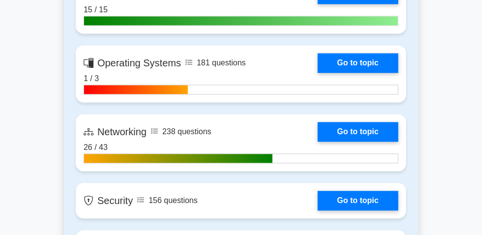
scroll to position [716, 0]
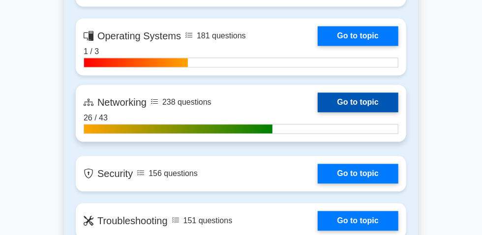
click at [318, 112] on link "Go to topic" at bounding box center [358, 103] width 81 height 20
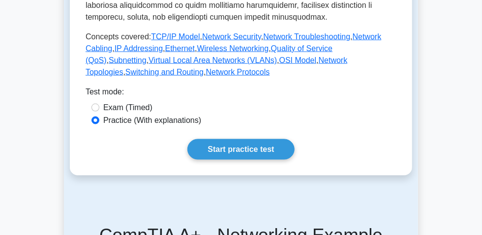
scroll to position [581, 0]
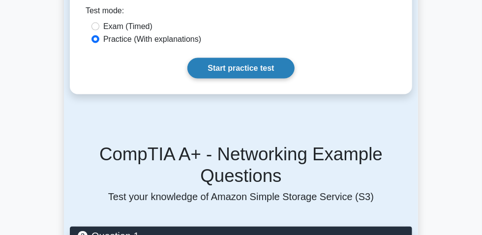
click at [231, 79] on link "Start practice test" at bounding box center [241, 68] width 107 height 21
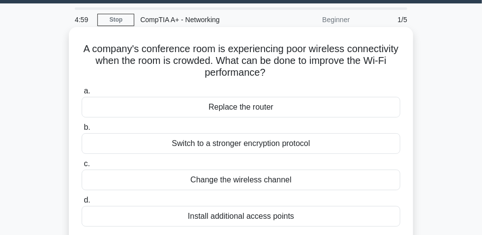
scroll to position [44, 0]
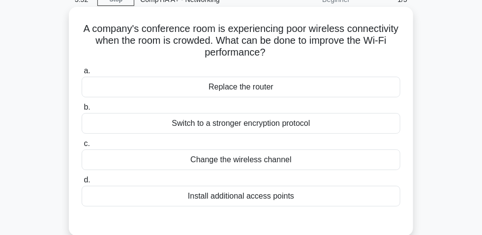
drag, startPoint x: 301, startPoint y: 133, endPoint x: 296, endPoint y: 132, distance: 4.9
click at [299, 133] on div "Switch to a stronger encryption protocol" at bounding box center [241, 123] width 319 height 21
click at [224, 127] on div "Switch to a stronger encryption protocol" at bounding box center [241, 123] width 319 height 21
click at [82, 111] on input "b. Switch to a stronger encryption protocol" at bounding box center [82, 107] width 0 height 6
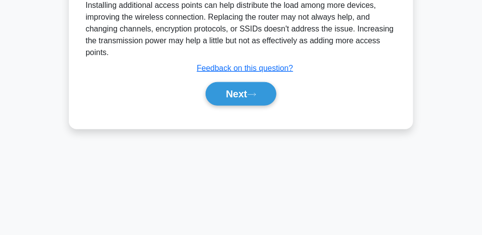
scroll to position [296, 0]
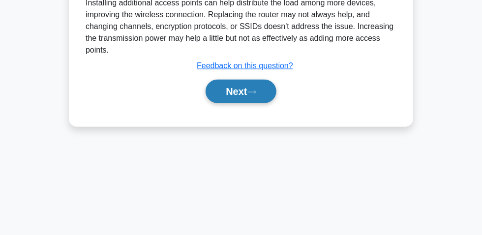
click at [241, 96] on button "Next" at bounding box center [241, 92] width 70 height 24
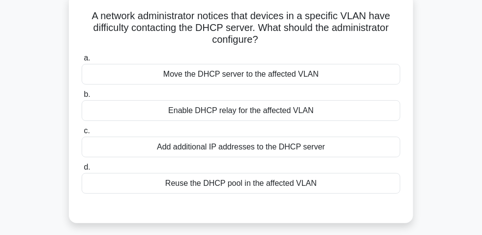
scroll to position [72, 0]
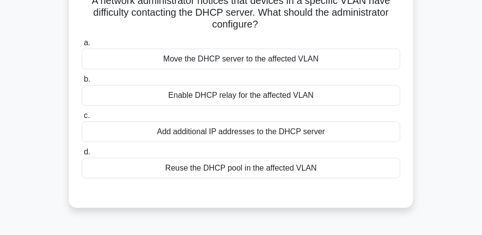
drag, startPoint x: 162, startPoint y: 101, endPoint x: 324, endPoint y: 99, distance: 162.0
click at [337, 99] on div "Enable DHCP relay for the affected VLAN" at bounding box center [241, 95] width 319 height 21
click at [223, 142] on div "Add additional IP addresses to the DHCP server" at bounding box center [241, 132] width 319 height 21
click at [188, 138] on div "Add additional IP addresses to the DHCP server" at bounding box center [241, 132] width 319 height 21
click at [82, 119] on input "c. Add additional IP addresses to the DHCP server" at bounding box center [82, 116] width 0 height 6
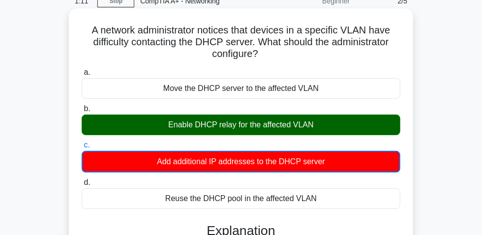
scroll to position [28, 0]
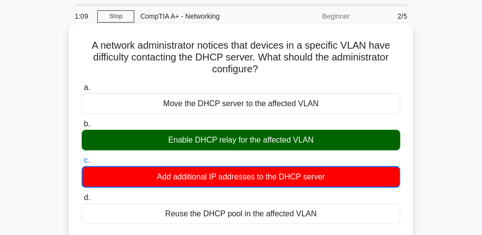
drag, startPoint x: 87, startPoint y: 50, endPoint x: 233, endPoint y: 67, distance: 147.2
click at [266, 74] on h5 "A network administrator notices that devices in a specific VLAN have difficulty…" at bounding box center [241, 57] width 321 height 36
copy h5 "A network administrator notices that devices in a specific VLAN have difficulty…"
drag, startPoint x: 164, startPoint y: 143, endPoint x: 305, endPoint y: 146, distance: 141.3
click at [324, 143] on div "Enable DHCP relay for the affected VLAN" at bounding box center [241, 140] width 319 height 21
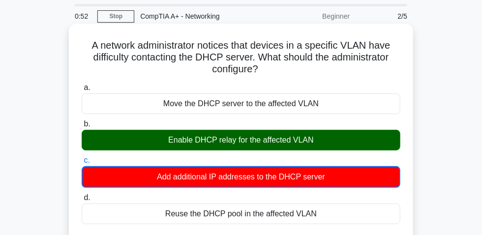
copy div "Enable DHCP relay for the affected VLAN"
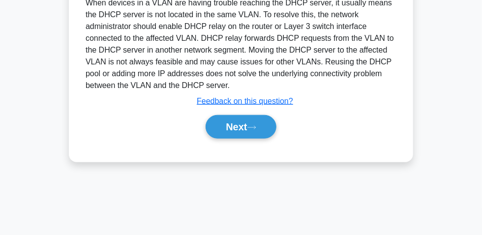
scroll to position [252, 0]
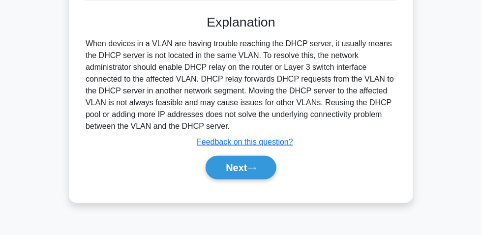
drag, startPoint x: 87, startPoint y: 47, endPoint x: 256, endPoint y: 126, distance: 186.5
click at [267, 129] on div "When devices in a VLAN are having trouble reaching the DHCP server, it usually …" at bounding box center [241, 85] width 311 height 95
copy div "When devices in a VLAN are having trouble reaching the DHCP server, it usually …"
